Goal: Task Accomplishment & Management: Use online tool/utility

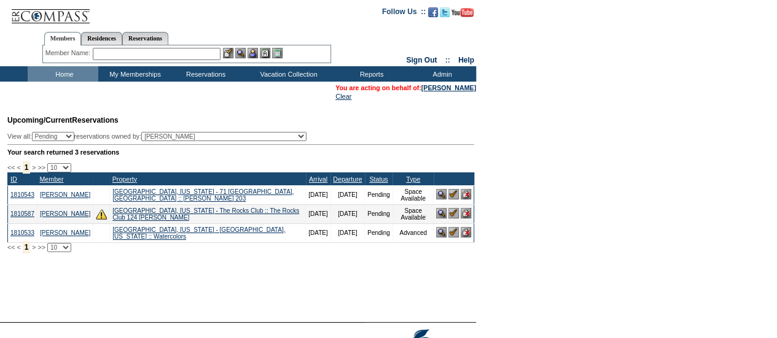
scroll to position [2, 0]
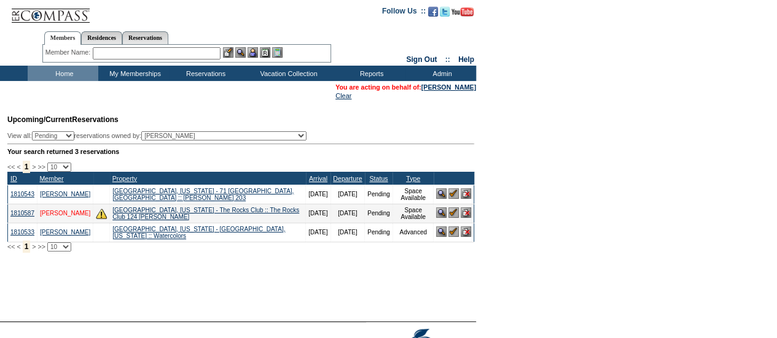
click at [55, 217] on link "[PERSON_NAME]" at bounding box center [65, 213] width 50 height 7
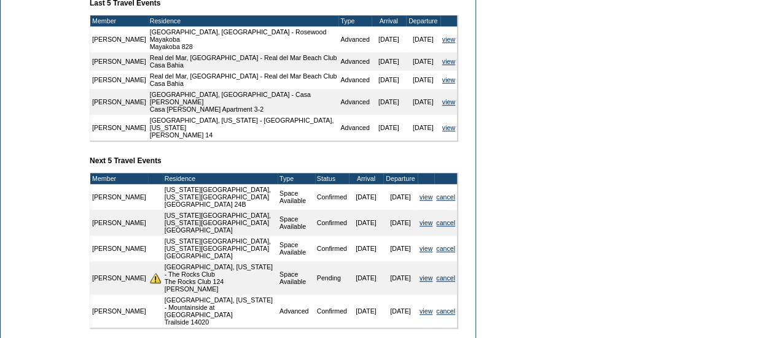
scroll to position [484, 0]
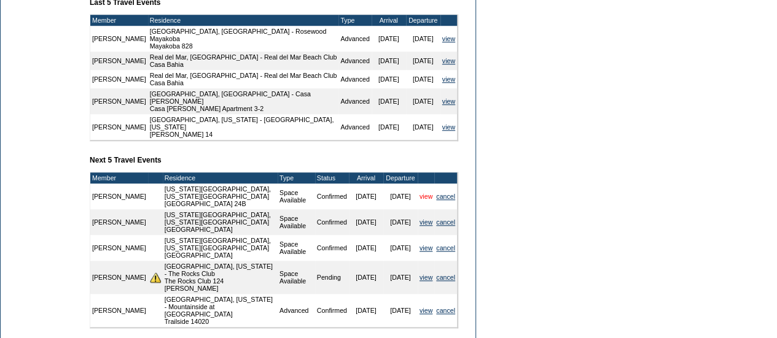
click at [423, 200] on link "view" at bounding box center [425, 196] width 13 height 7
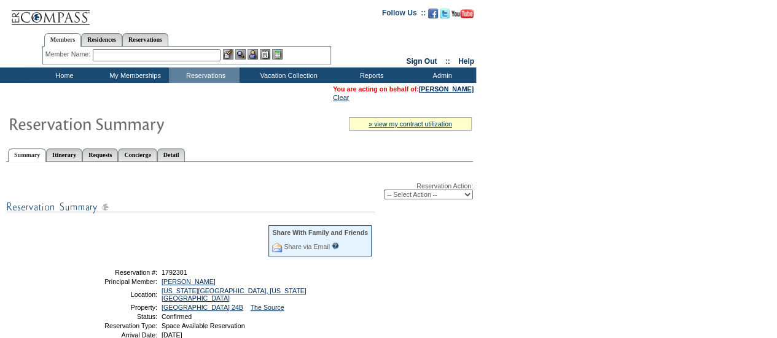
click at [400, 200] on select "-- Select Action -- Modify Reservation Dates Modify Reservation Cost Modify Occ…" at bounding box center [428, 195] width 89 height 10
select select "ChangeOccupancy"
click at [384, 191] on select "-- Select Action -- Modify Reservation Dates Modify Reservation Cost Modify Occ…" at bounding box center [428, 195] width 89 height 10
